Goal: Information Seeking & Learning: Find specific fact

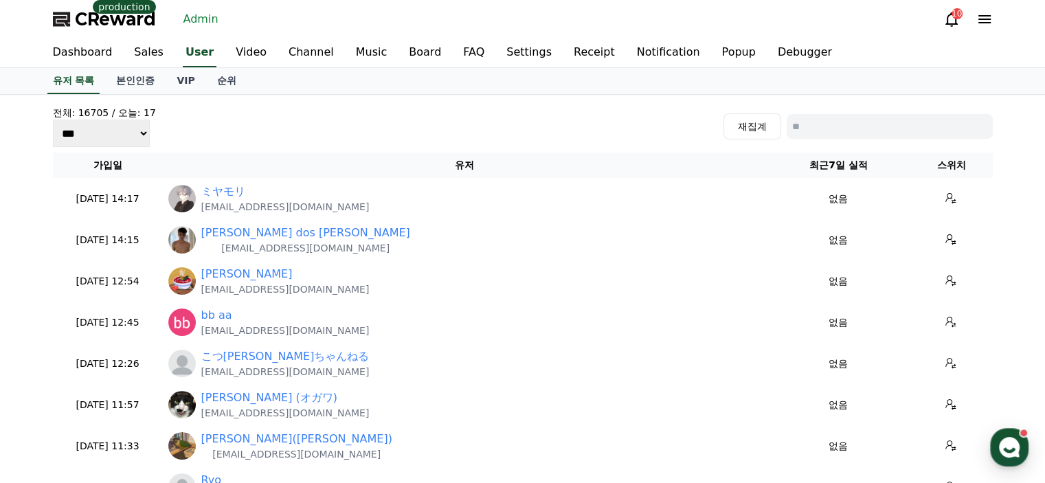
click at [63, 46] on link "Dashboard" at bounding box center [83, 52] width 82 height 29
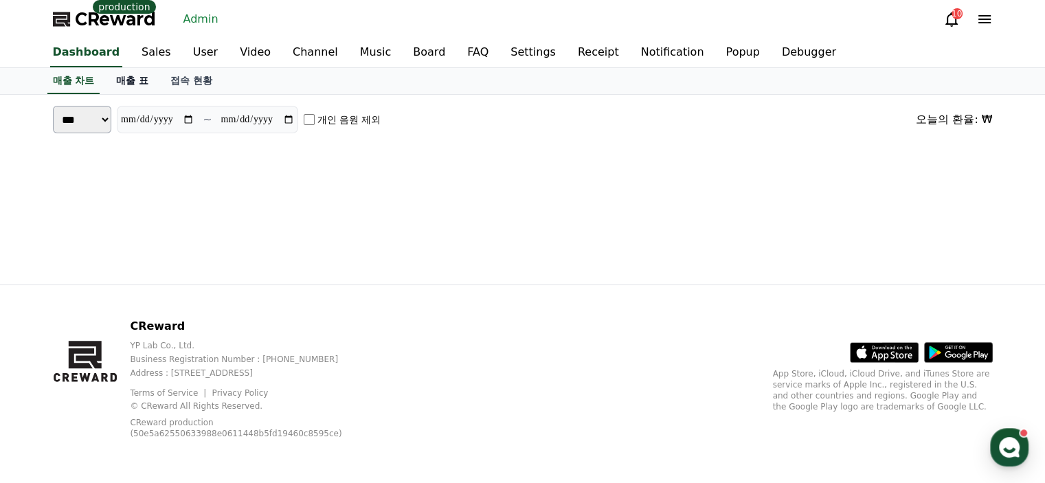
click at [144, 79] on link "매출 표" at bounding box center [132, 81] width 54 height 26
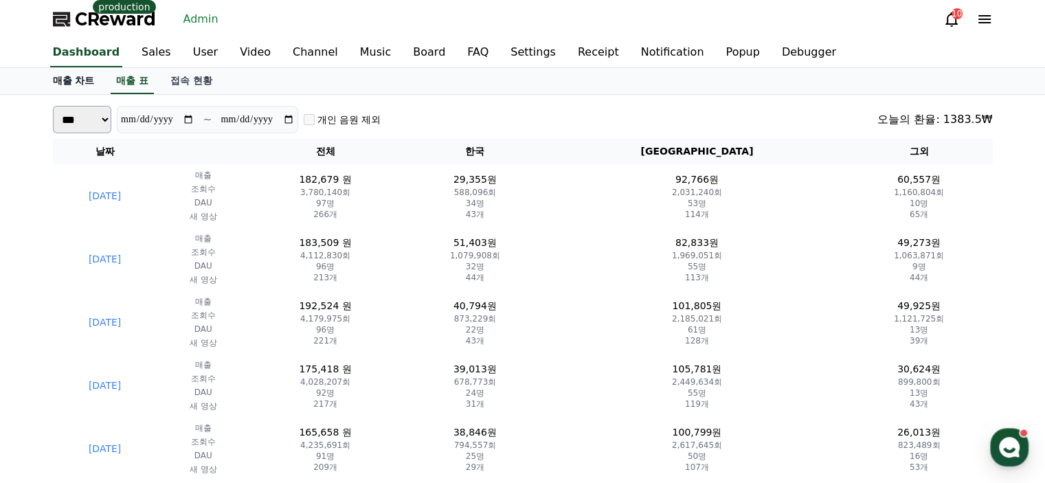
click at [88, 82] on link "매출 차트" at bounding box center [74, 81] width 64 height 26
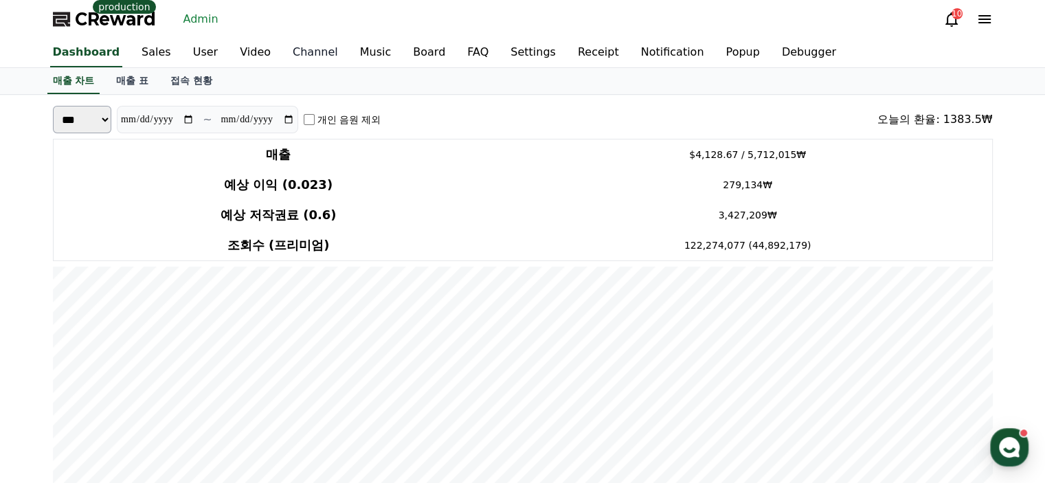
click at [309, 54] on link "Channel" at bounding box center [315, 52] width 67 height 29
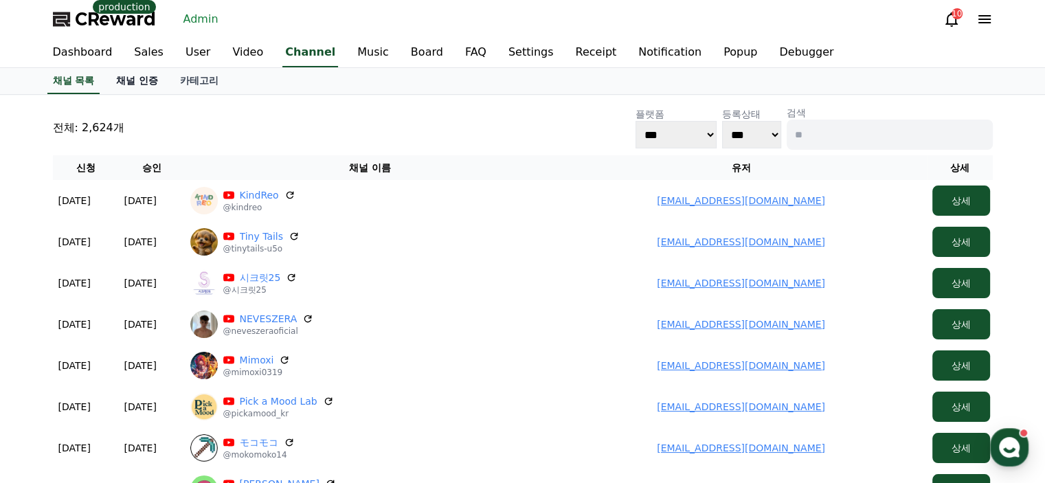
click at [129, 73] on link "채널 인증" at bounding box center [137, 81] width 64 height 26
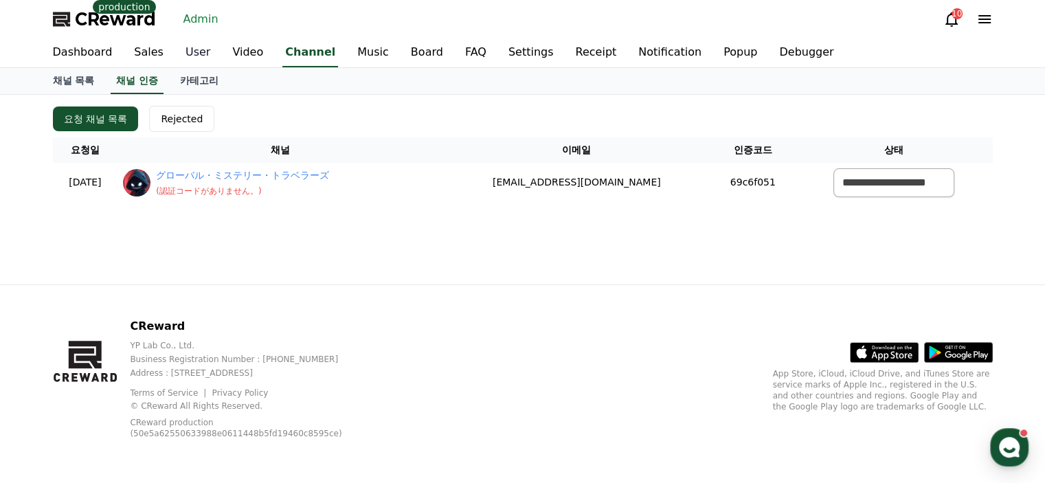
click at [183, 55] on link "User" at bounding box center [197, 52] width 47 height 29
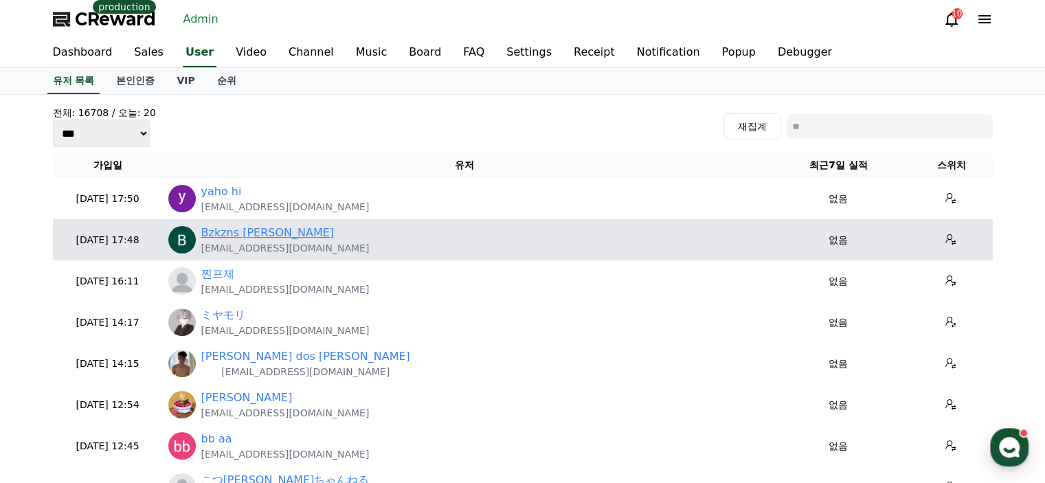
click at [238, 228] on link "Bzkzns Umar" at bounding box center [267, 233] width 133 height 16
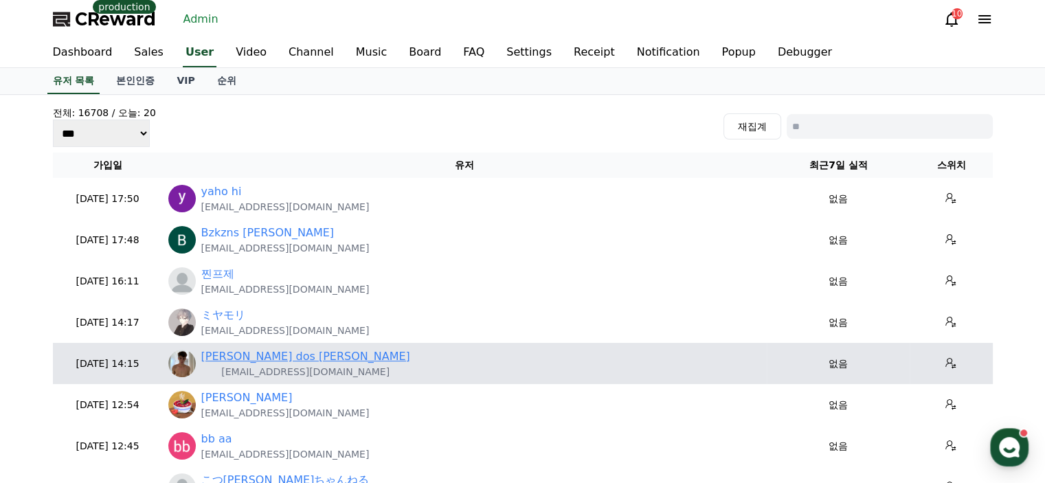
click at [315, 360] on link "Tiago Da Silva dos Santos" at bounding box center [305, 356] width 209 height 16
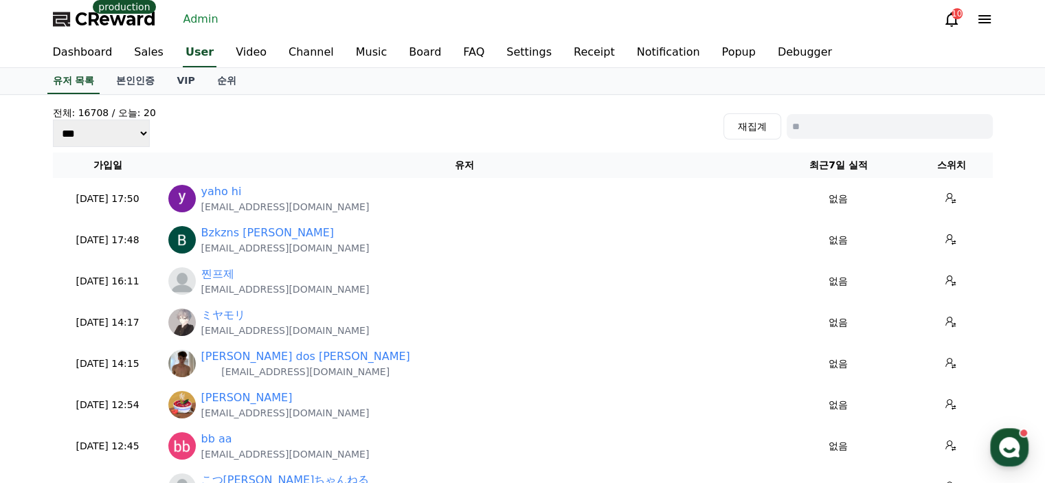
click at [830, 127] on input at bounding box center [889, 126] width 206 height 25
type input "*"
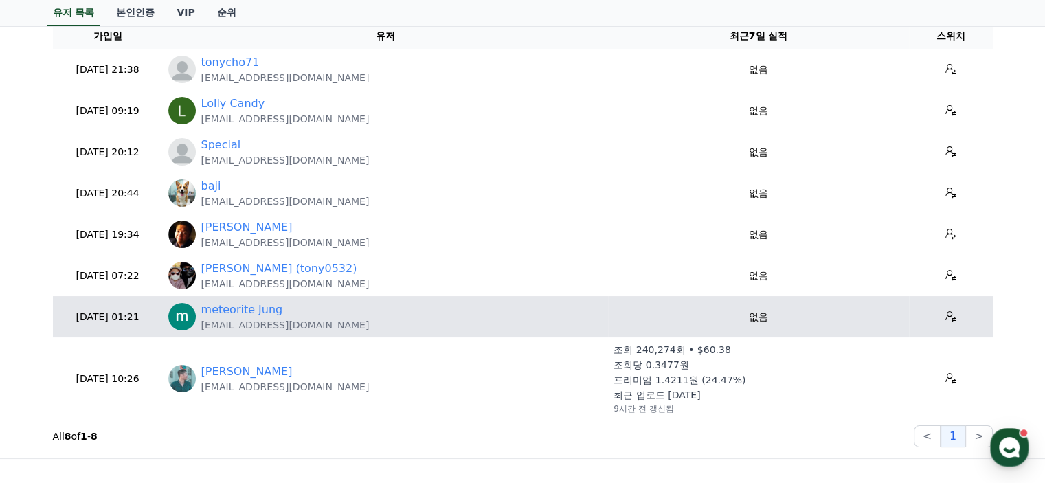
scroll to position [137, 0]
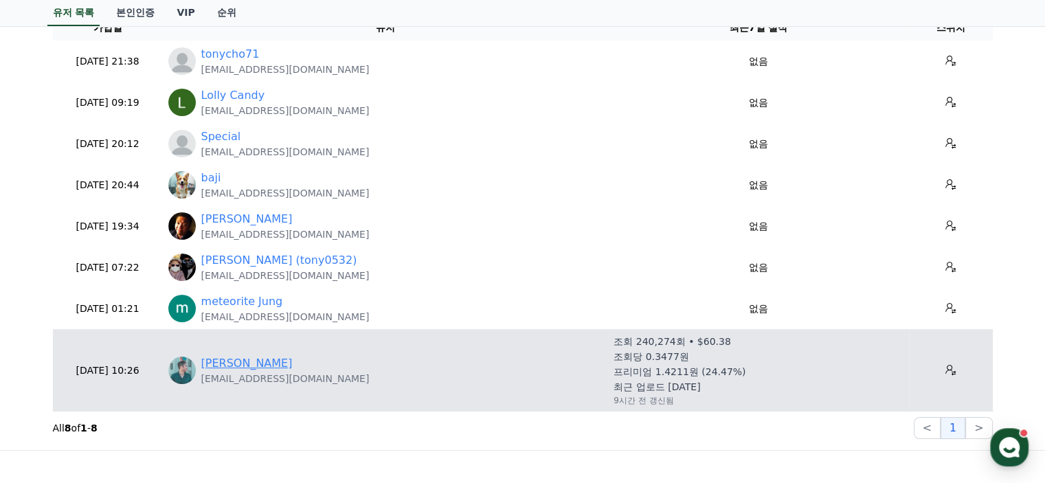
click at [227, 367] on link "Tony Yeung" at bounding box center [246, 363] width 91 height 16
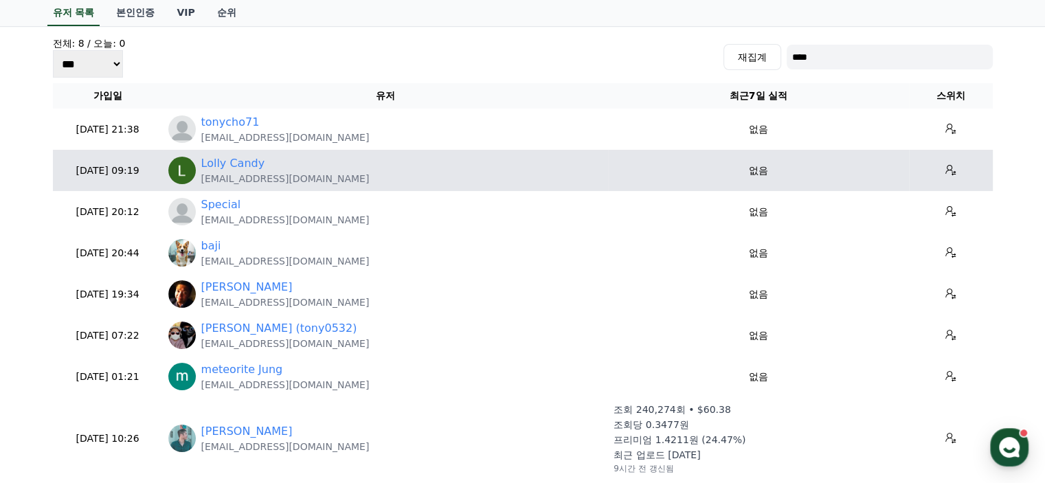
scroll to position [0, 0]
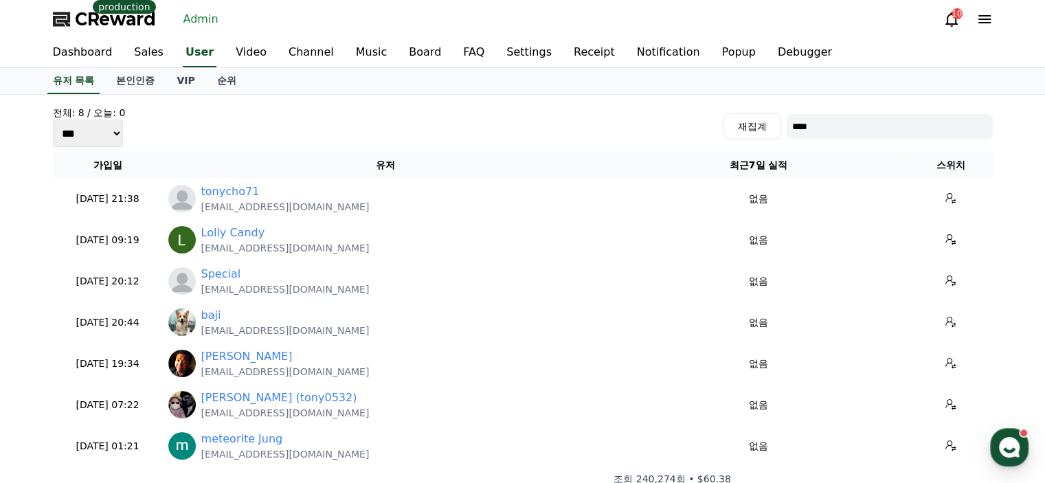
click at [828, 115] on input "****" at bounding box center [889, 126] width 206 height 25
click at [830, 129] on input "****" at bounding box center [889, 126] width 206 height 25
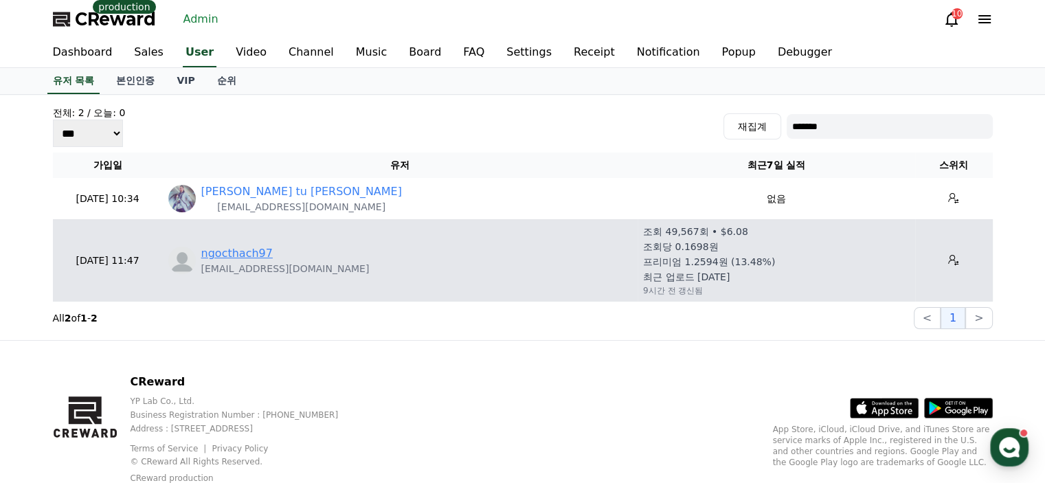
click at [251, 253] on link "ngocthach97" at bounding box center [236, 253] width 71 height 16
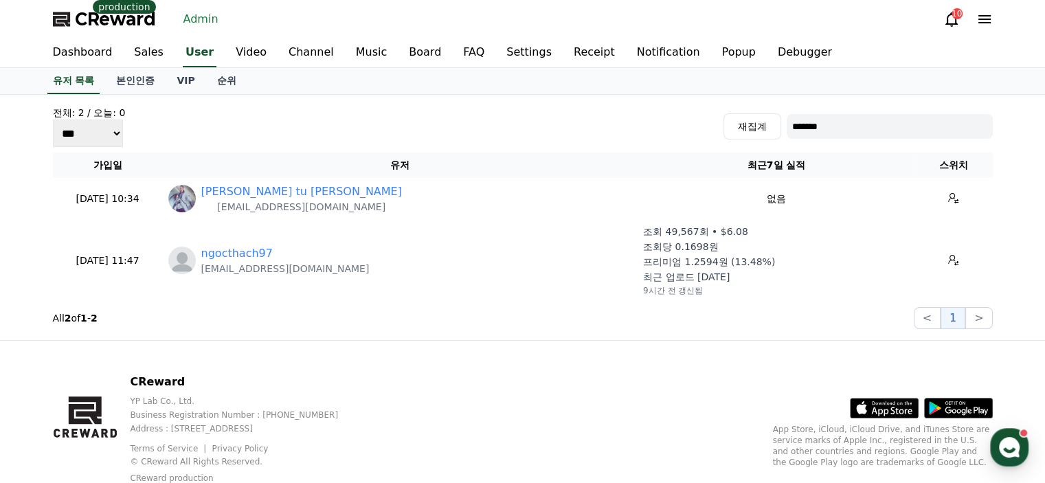
click at [848, 121] on input "*******" at bounding box center [889, 126] width 206 height 25
type input "******"
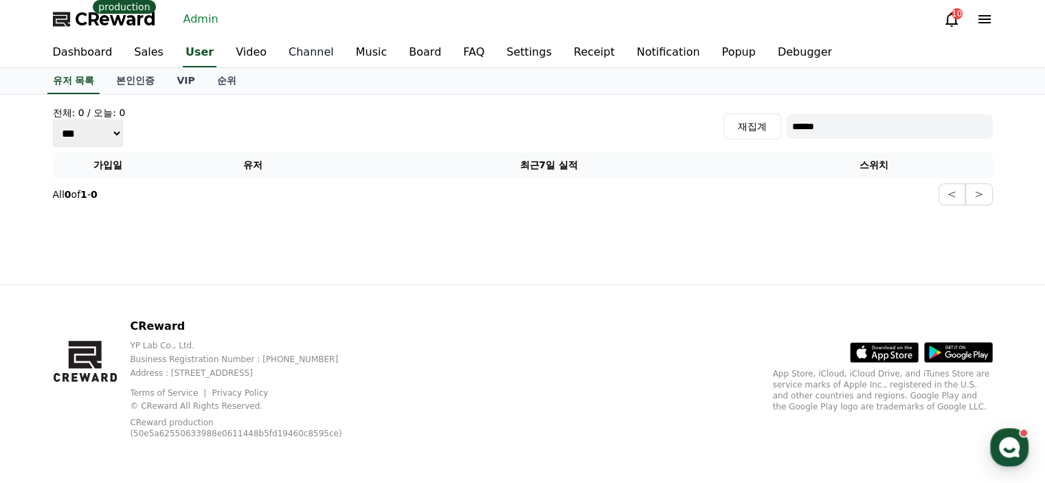
click at [302, 47] on link "Channel" at bounding box center [310, 52] width 67 height 29
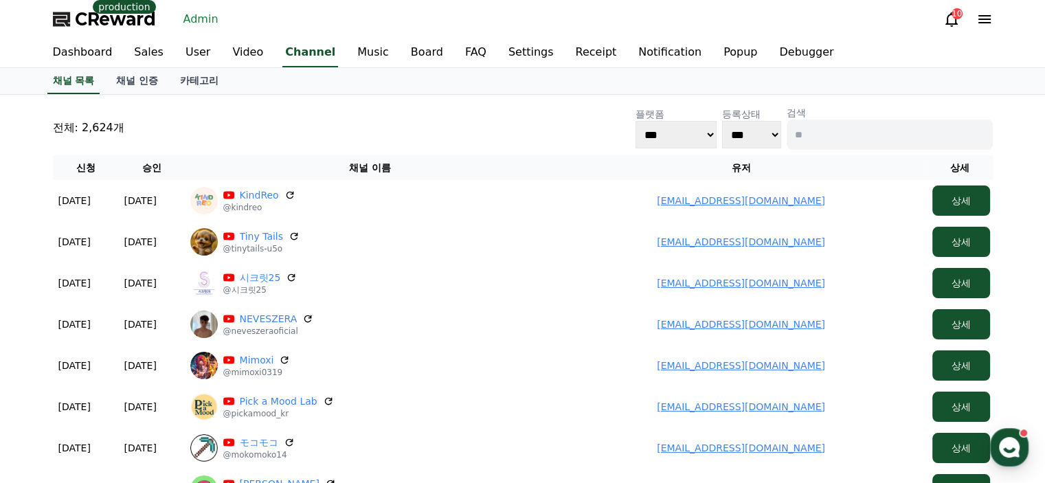
click at [911, 137] on input at bounding box center [889, 135] width 206 height 30
type input "*"
type input "****"
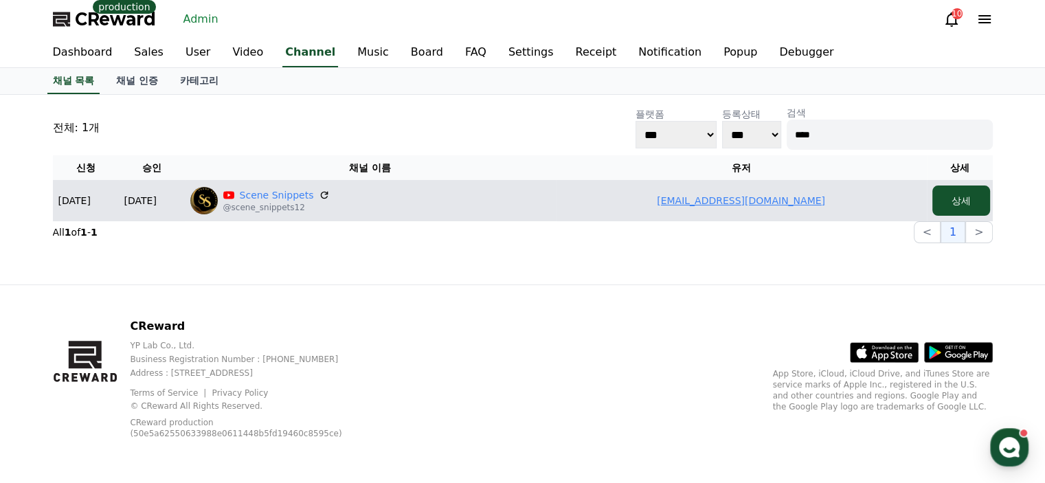
click at [747, 195] on link "[EMAIL_ADDRESS][DOMAIN_NAME]" at bounding box center [741, 200] width 168 height 11
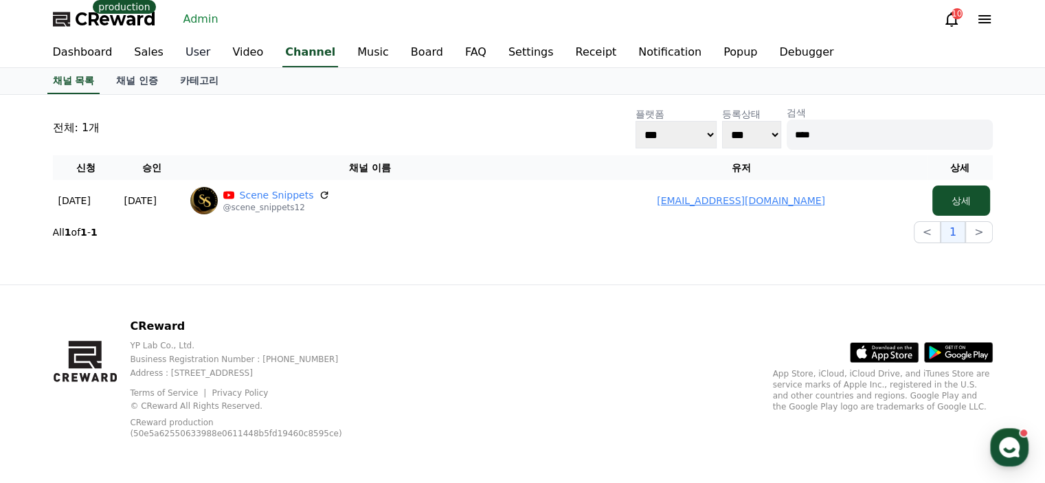
click at [183, 60] on link "User" at bounding box center [197, 52] width 47 height 29
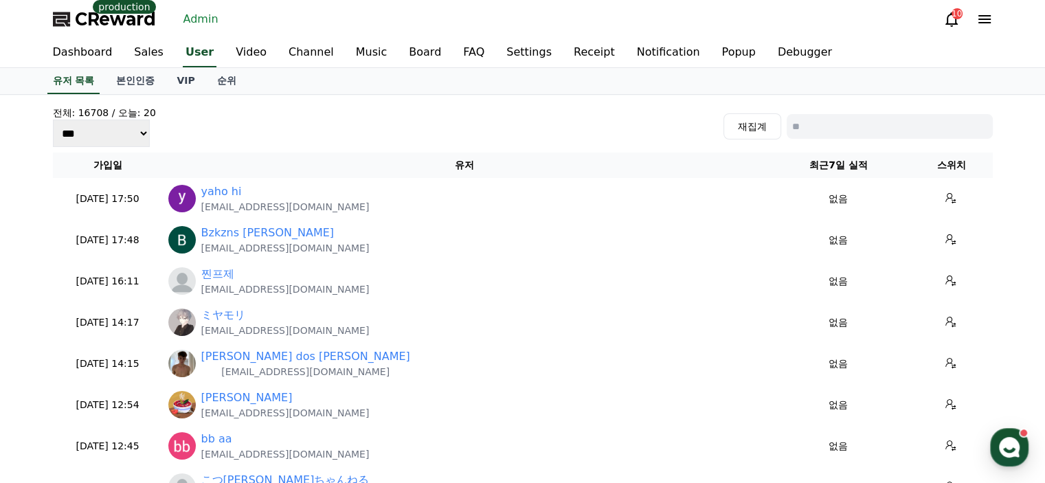
click at [202, 131] on div "전체: 16708 / 오늘: 20 *** *** *** 재집계" at bounding box center [523, 126] width 940 height 41
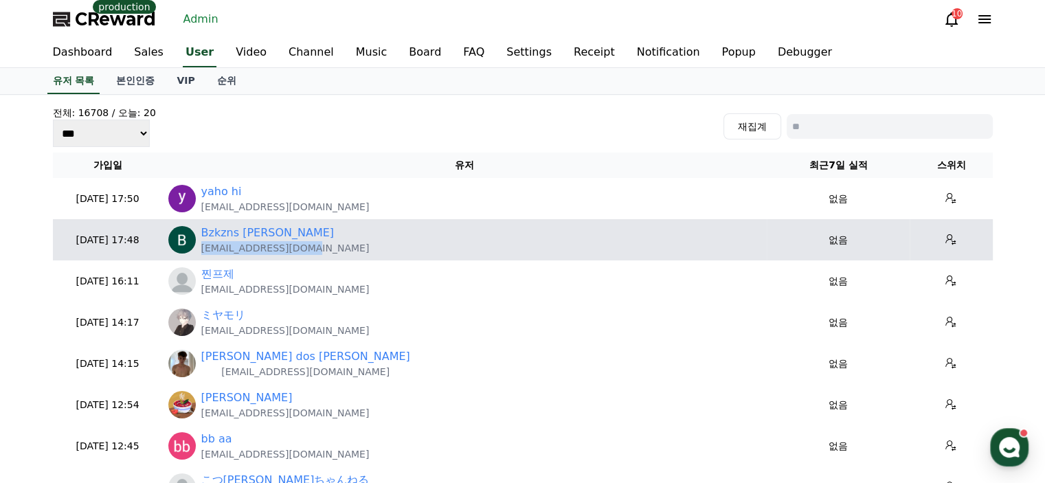
drag, startPoint x: 308, startPoint y: 250, endPoint x: 203, endPoint y: 246, distance: 105.2
click at [202, 246] on div "Bzkzns Umar umarbzkzns@gmail.com" at bounding box center [464, 240] width 593 height 30
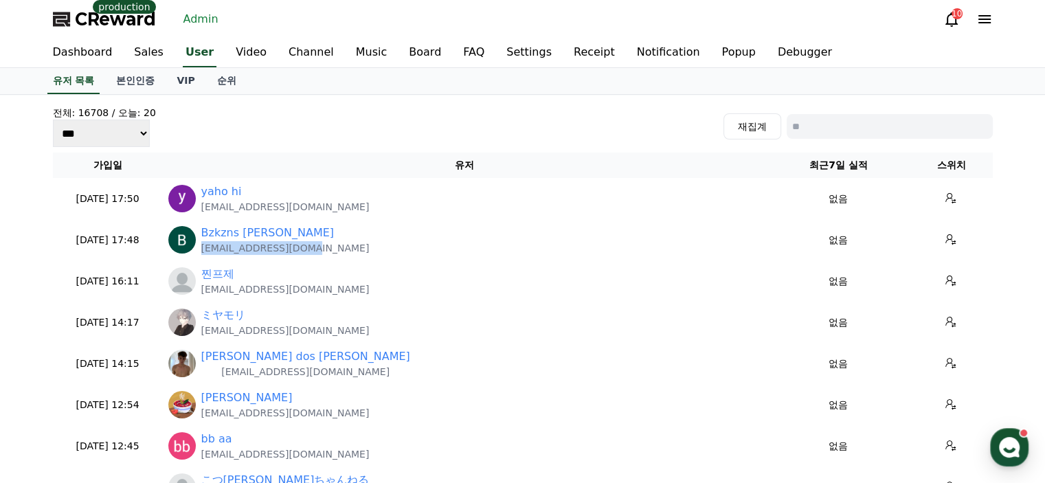
copy p "umarbzkzns@gmail.com"
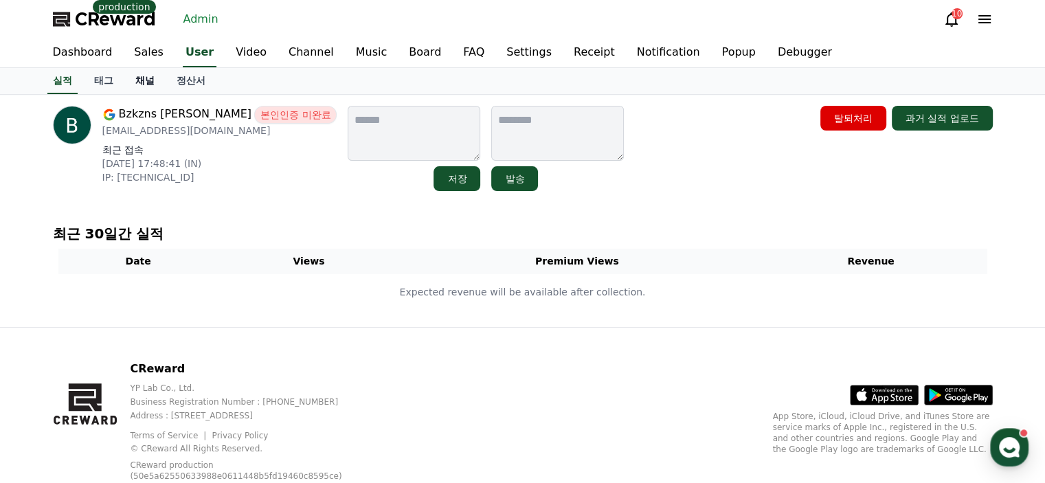
click at [156, 73] on link "채널" at bounding box center [144, 81] width 41 height 26
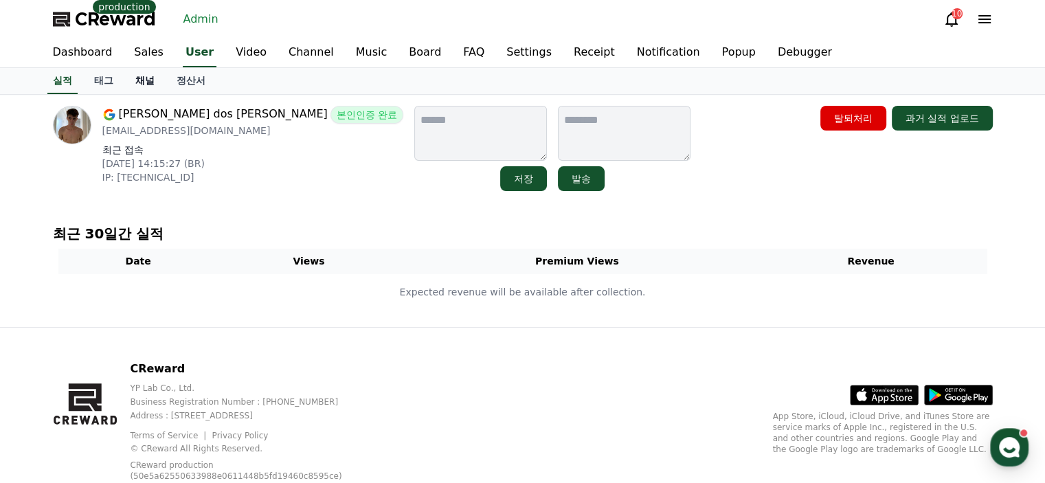
click at [152, 82] on link "채널" at bounding box center [144, 81] width 41 height 26
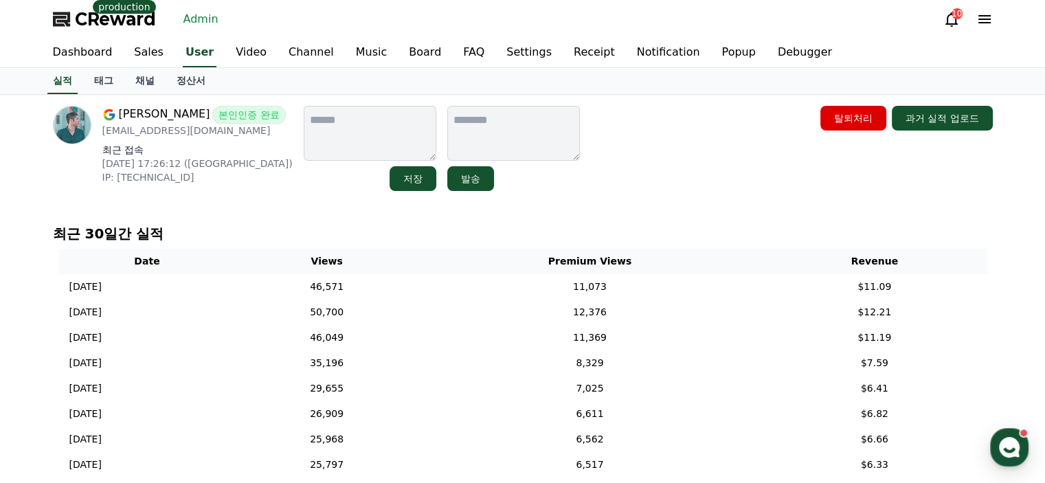
scroll to position [69, 0]
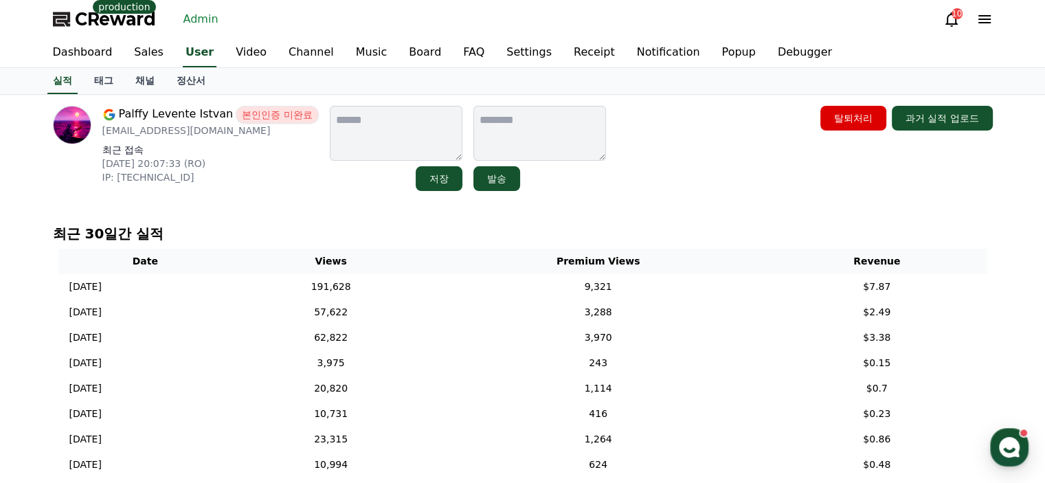
click at [308, 240] on p "최근 30일간 실적" at bounding box center [523, 233] width 940 height 19
